Goal: Information Seeking & Learning: Compare options

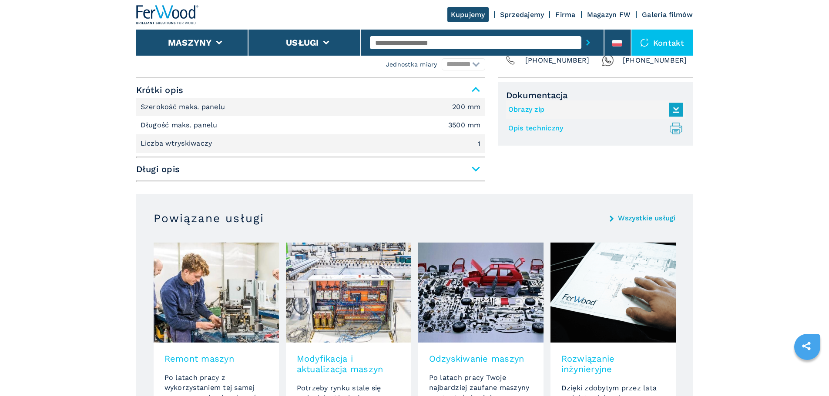
scroll to position [565, 0]
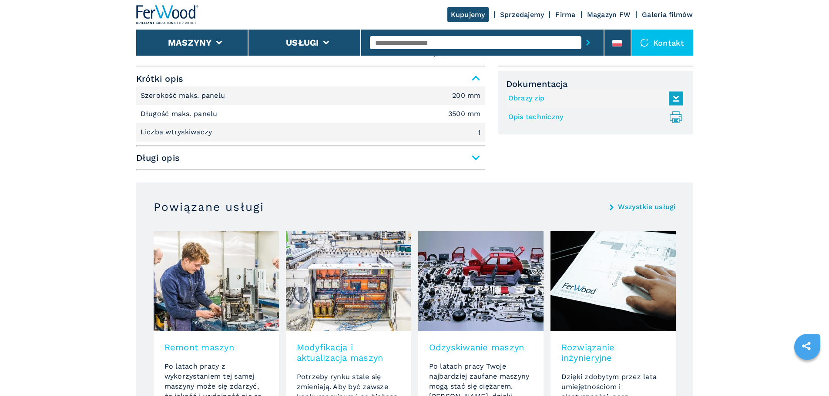
click at [474, 159] on span "Długi opis" at bounding box center [310, 158] width 349 height 16
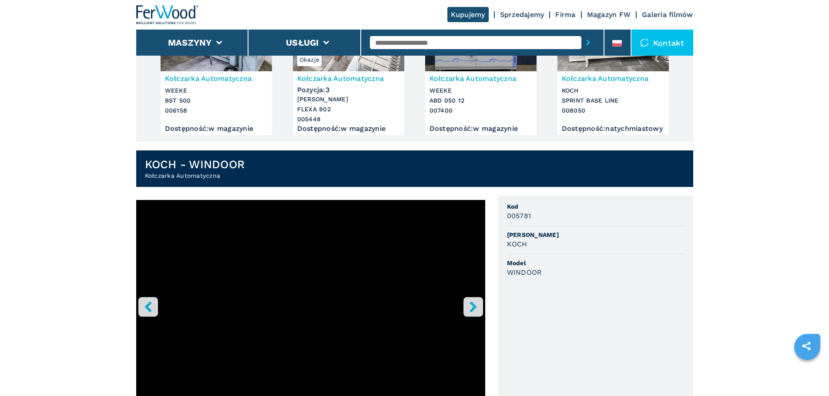
scroll to position [0, 0]
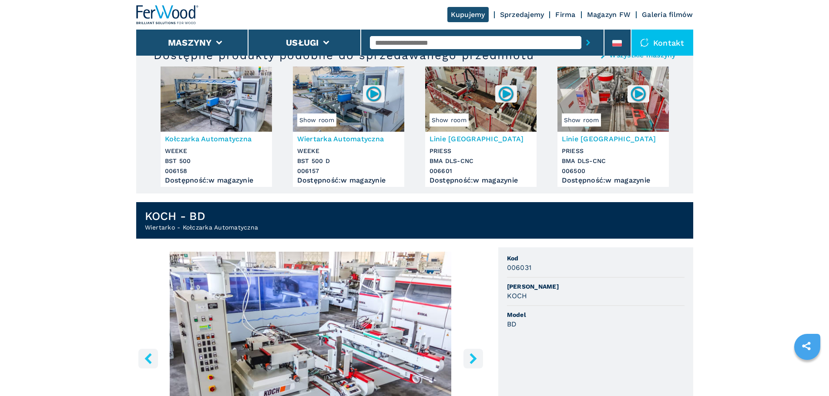
scroll to position [130, 0]
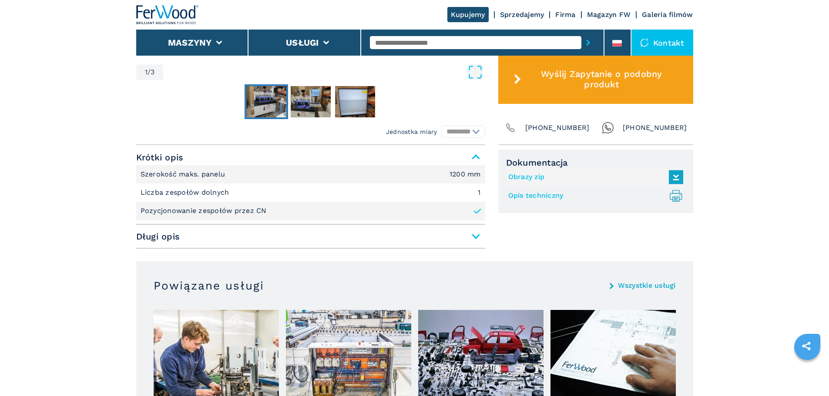
scroll to position [478, 0]
click at [477, 210] on icon at bounding box center [477, 211] width 9 height 9
click at [475, 212] on icon at bounding box center [477, 211] width 6 height 4
click at [475, 236] on span "Długi opis" at bounding box center [310, 236] width 349 height 16
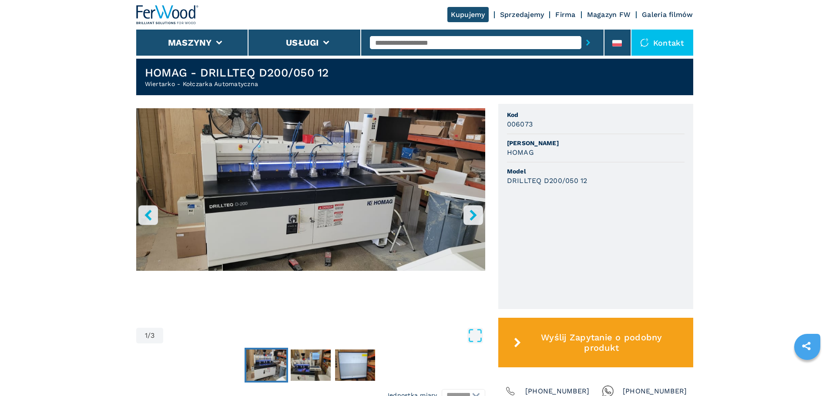
scroll to position [217, 0]
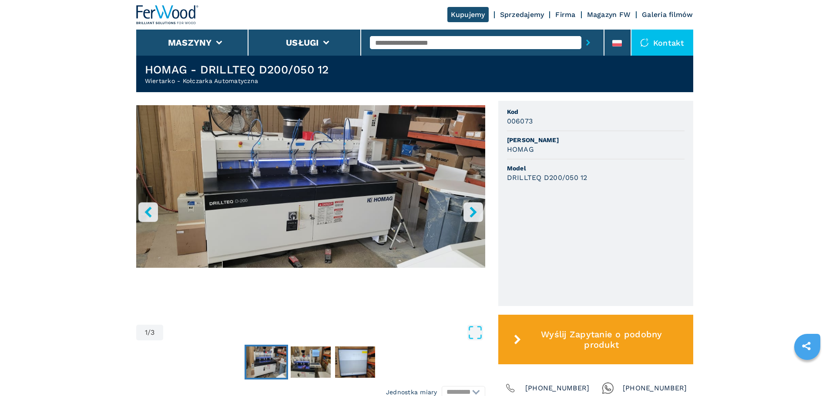
click at [476, 211] on icon "right-button" at bounding box center [473, 212] width 11 height 11
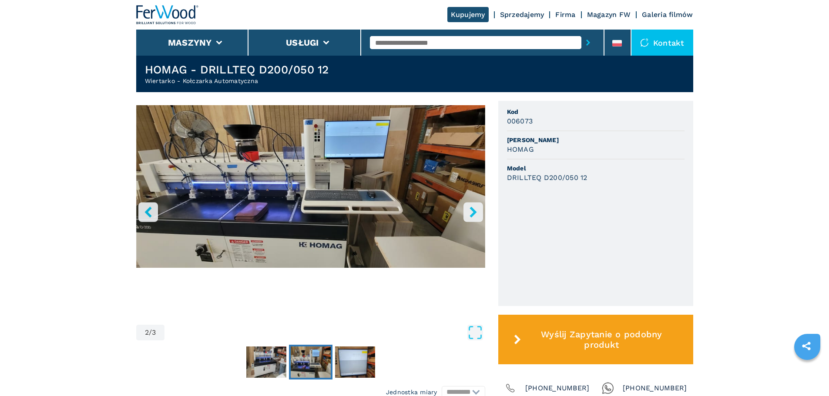
click at [476, 211] on icon "right-button" at bounding box center [473, 212] width 11 height 11
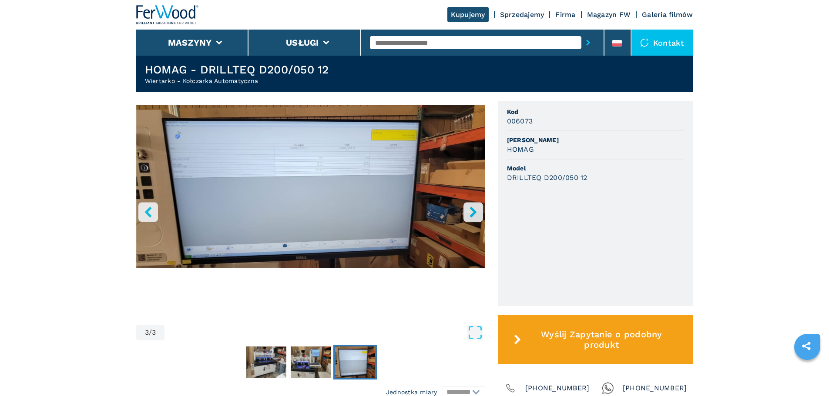
click at [476, 211] on icon "right-button" at bounding box center [473, 212] width 11 height 11
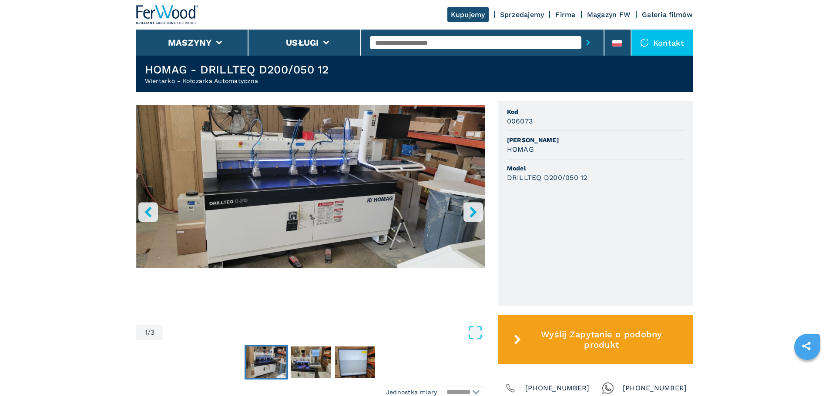
click at [476, 211] on icon "right-button" at bounding box center [473, 212] width 11 height 11
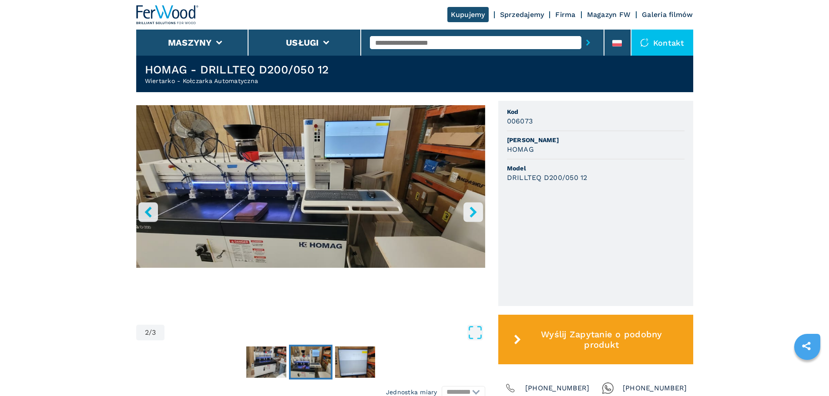
click at [476, 211] on icon "right-button" at bounding box center [473, 212] width 11 height 11
click at [474, 214] on icon "right-button" at bounding box center [472, 212] width 7 height 11
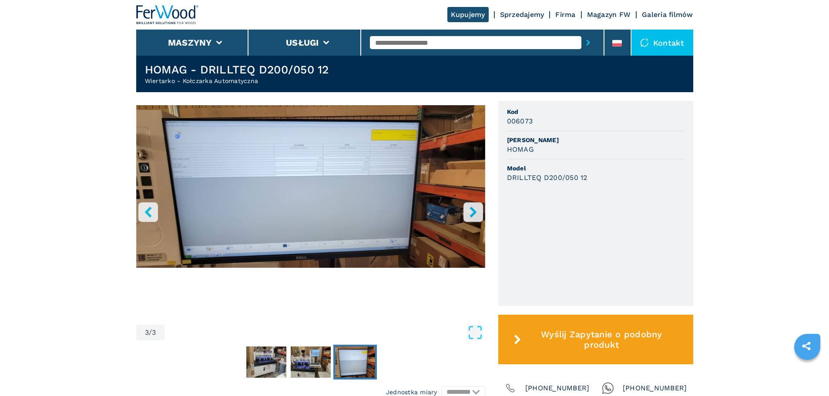
click at [474, 214] on icon "right-button" at bounding box center [472, 212] width 7 height 11
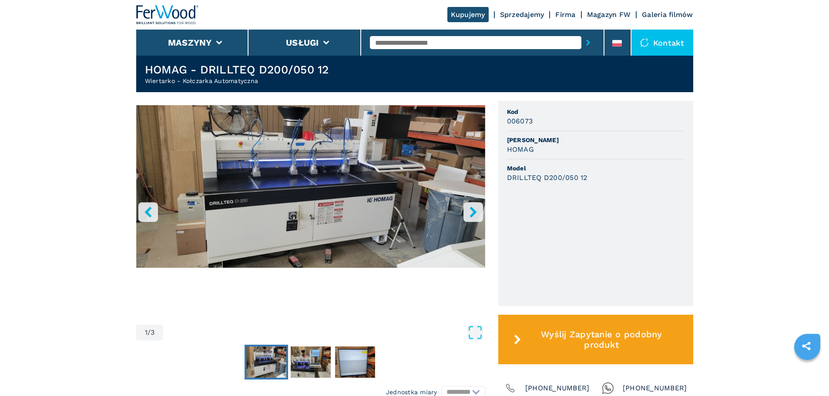
click at [474, 214] on icon "right-button" at bounding box center [472, 212] width 7 height 11
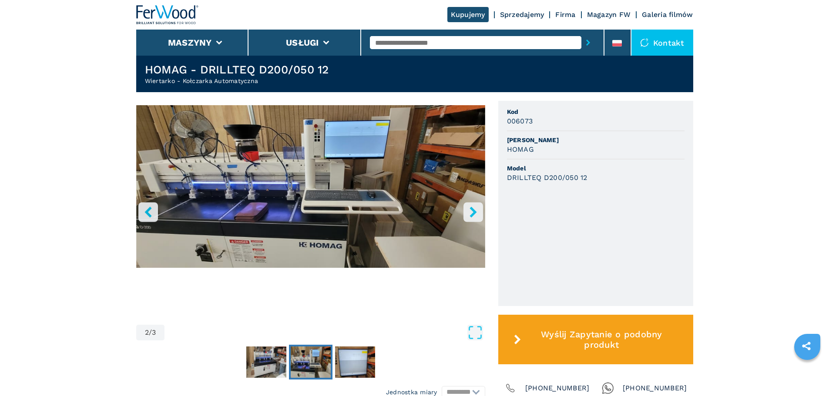
click at [474, 214] on icon "right-button" at bounding box center [472, 212] width 7 height 11
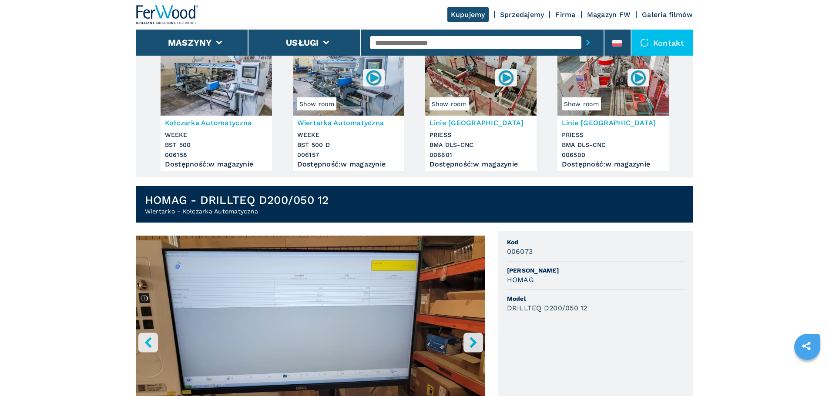
scroll to position [0, 0]
